Goal: Contribute content: Add original content to the website for others to see

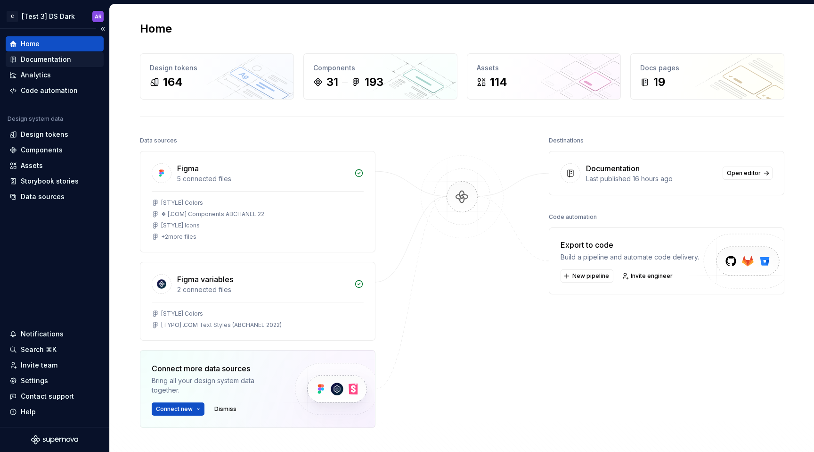
click at [55, 60] on div "Documentation" at bounding box center [46, 59] width 50 height 9
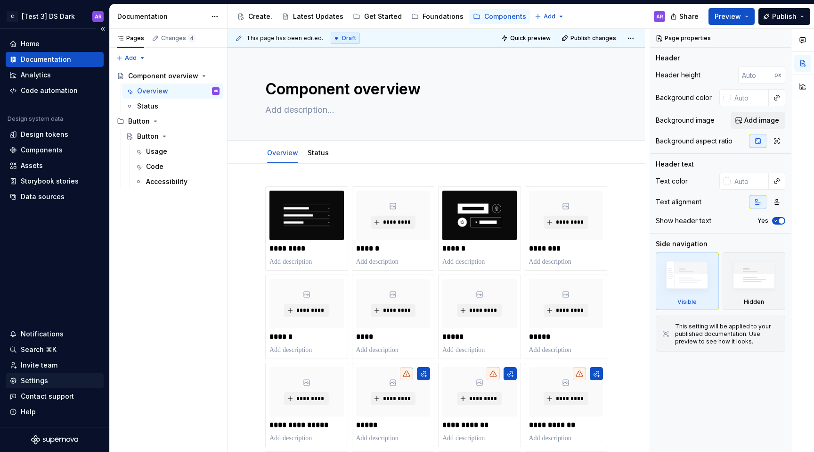
click at [65, 374] on div "Settings" at bounding box center [55, 380] width 98 height 15
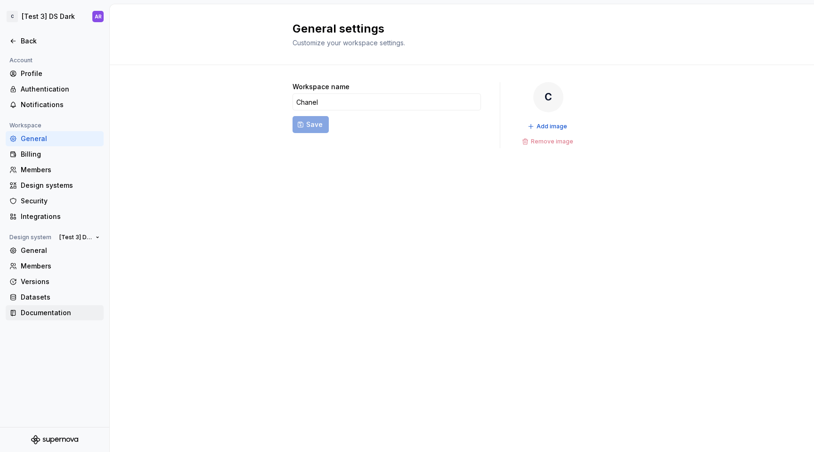
click at [47, 320] on div "Documentation" at bounding box center [55, 312] width 98 height 15
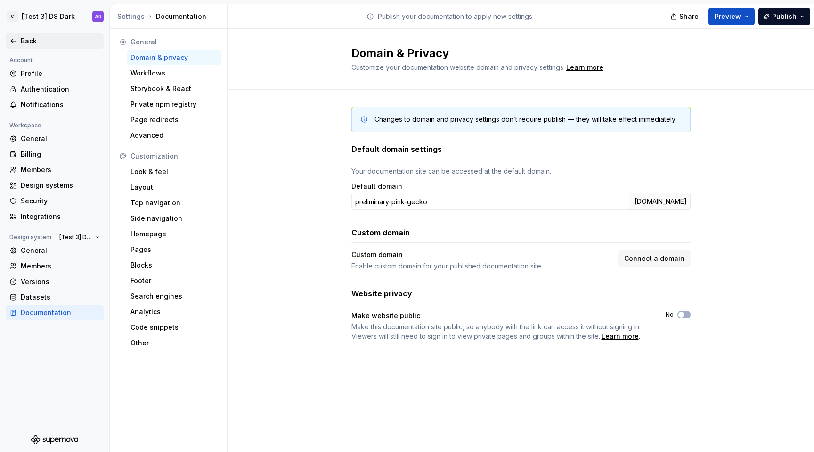
click at [37, 41] on div "Back" at bounding box center [60, 40] width 79 height 9
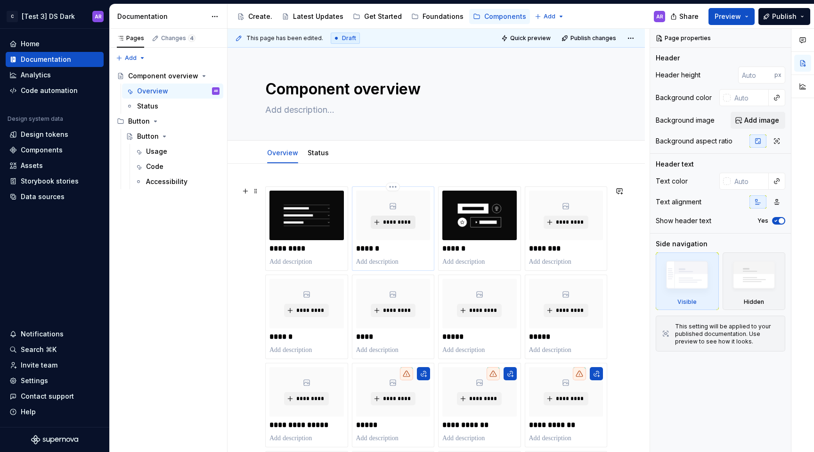
click at [390, 218] on span "*********" at bounding box center [397, 222] width 29 height 8
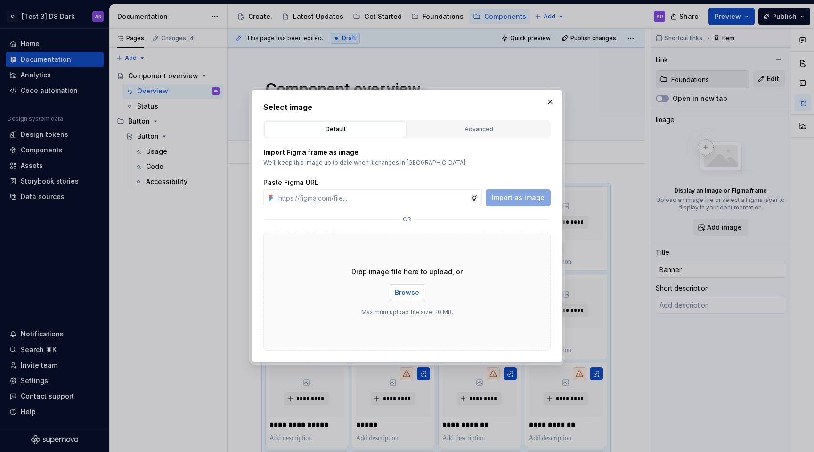
click at [409, 296] on span "Browse" at bounding box center [407, 292] width 25 height 9
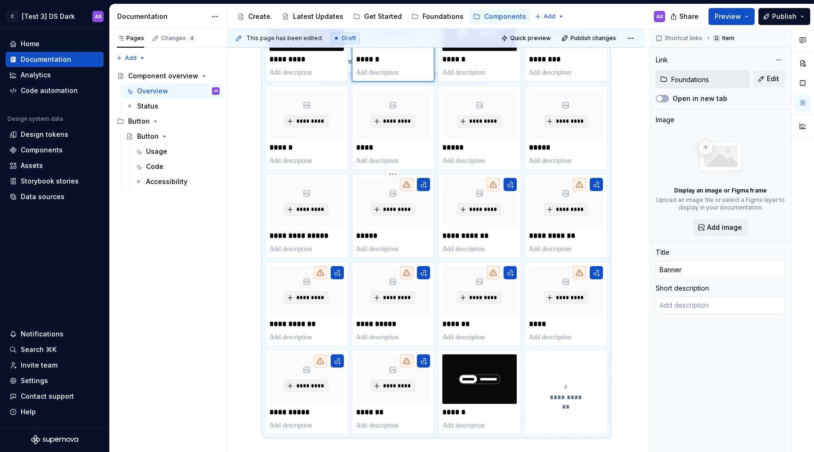
scroll to position [102, 0]
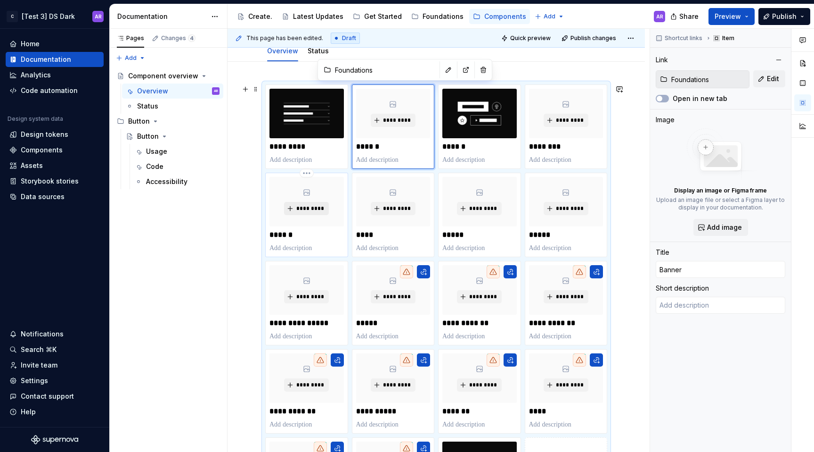
click at [314, 203] on button "*********" at bounding box center [306, 208] width 45 height 13
type textarea "*"
type input "Foundations / Overview"
type input "Footer"
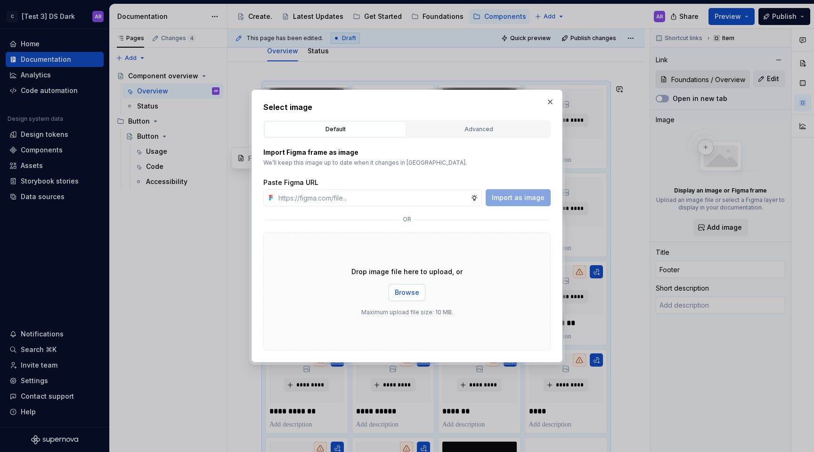
click at [402, 294] on span "Browse" at bounding box center [407, 292] width 25 height 9
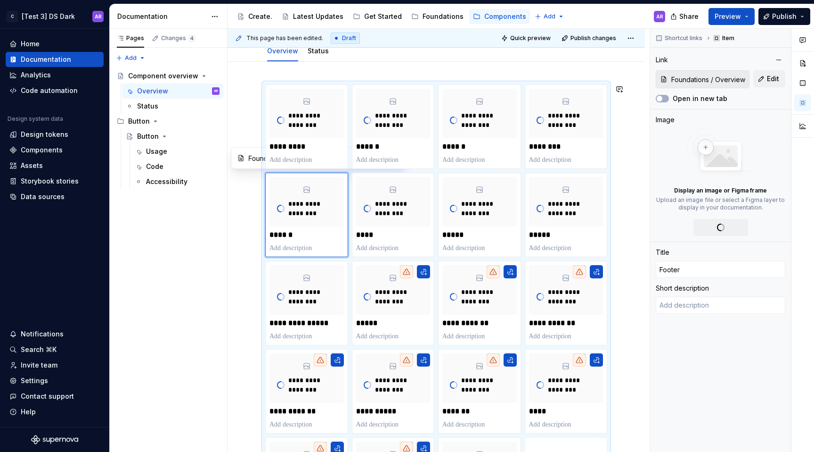
type textarea "*"
